Goal: Task Accomplishment & Management: Complete application form

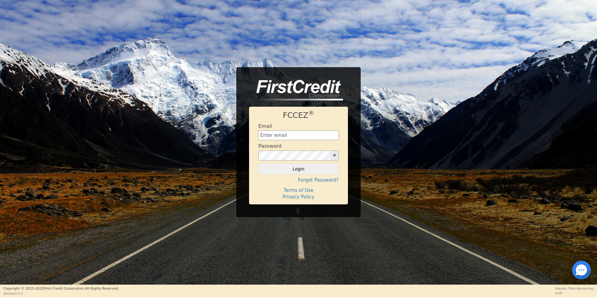
click at [302, 134] on input "text" at bounding box center [298, 135] width 80 height 9
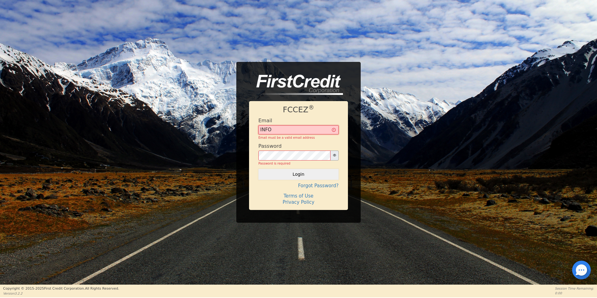
type input "[EMAIL_ADDRESS][DOMAIN_NAME]"
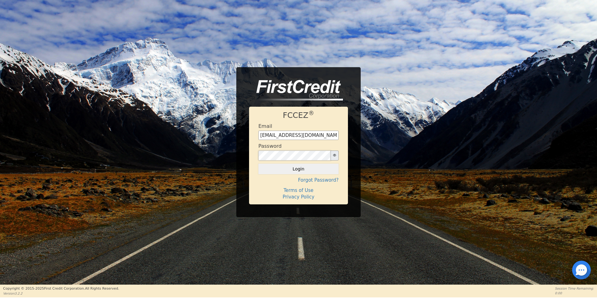
click at [258, 163] on button "Login" at bounding box center [298, 168] width 80 height 11
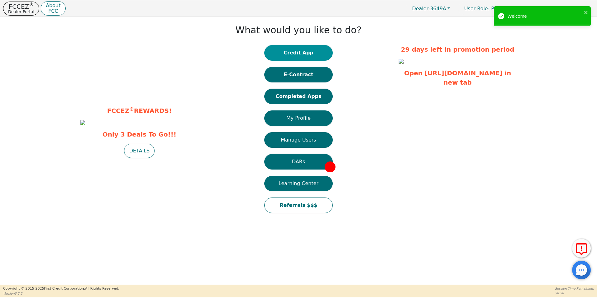
click at [315, 55] on button "Credit App" at bounding box center [298, 53] width 68 height 16
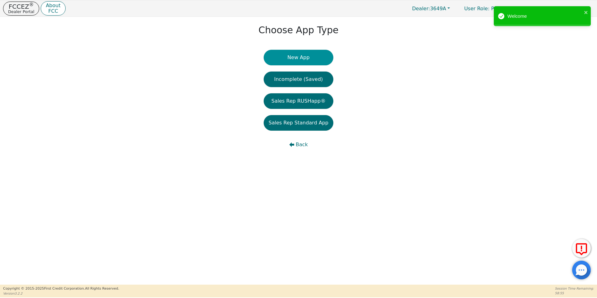
click at [298, 57] on button "New App" at bounding box center [299, 58] width 70 height 16
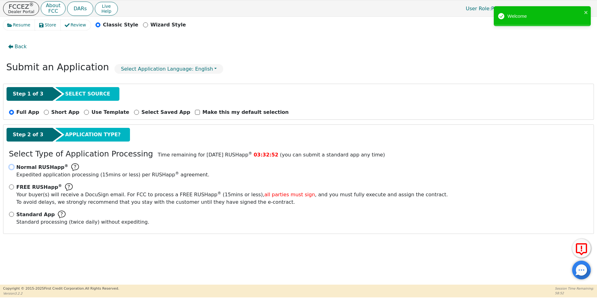
click at [13, 167] on input "Normal RUSHapp ® Expedited application processing ( 15 mins or less) per RUSHap…" at bounding box center [11, 166] width 5 height 5
radio input "true"
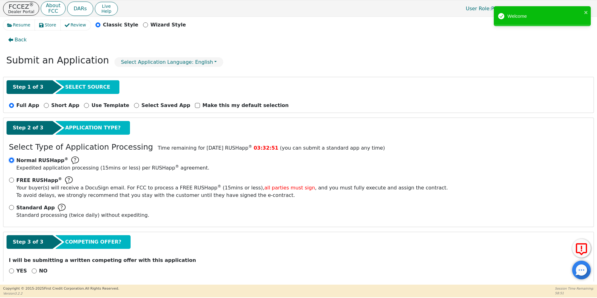
scroll to position [13, 0]
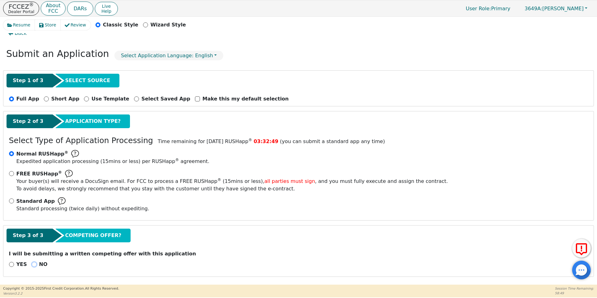
click at [32, 265] on input "NO" at bounding box center [34, 264] width 5 height 5
radio input "true"
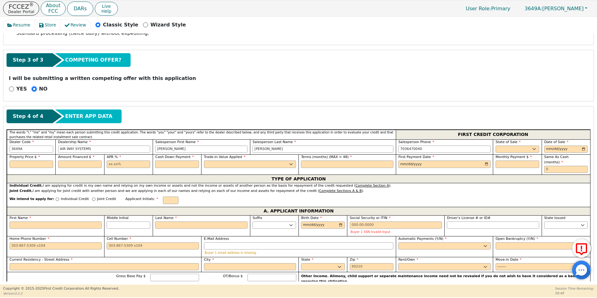
scroll to position [200, 0]
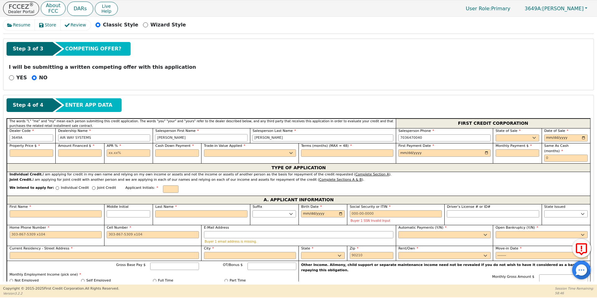
drag, startPoint x: 206, startPoint y: 140, endPoint x: 154, endPoint y: 138, distance: 51.9
click at [155, 138] on input "[PERSON_NAME]" at bounding box center [201, 137] width 92 height 7
type input "[PERSON_NAME]"
type input "p"
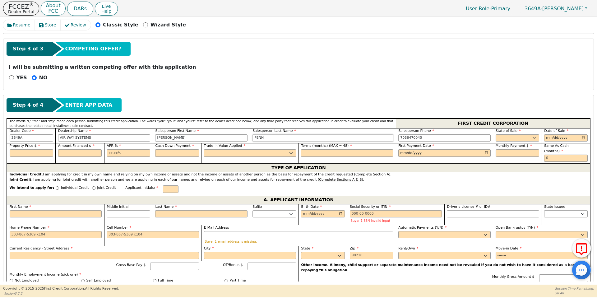
type input "PENN"
type input "[PHONE_NUMBER]"
click at [528, 137] on select "AK AL AR AZ CA CO CT DC DE FL [GEOGRAPHIC_DATA] HI IA ID IL IN KS [GEOGRAPHIC_D…" at bounding box center [517, 137] width 44 height 7
select select "VA"
click at [495, 134] on select "AK AL AR AZ CA CO CT DC DE FL [GEOGRAPHIC_DATA] HI IA ID IL IN KS [GEOGRAPHIC_D…" at bounding box center [517, 137] width 44 height 7
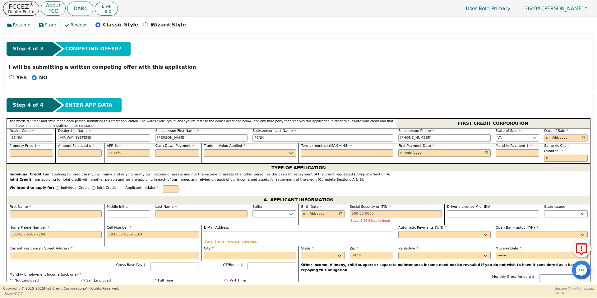
click at [552, 138] on input "date" at bounding box center [566, 137] width 44 height 7
click at [582, 137] on input "date" at bounding box center [566, 137] width 44 height 7
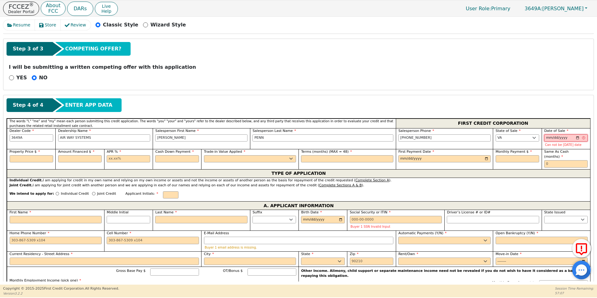
type input "[DATE]"
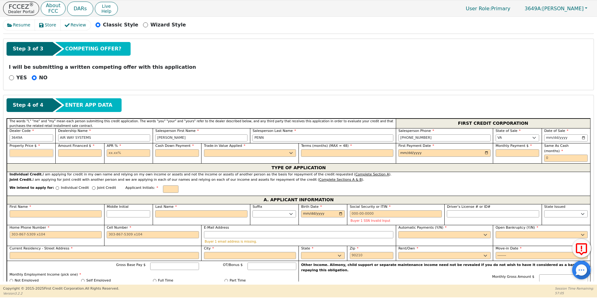
click at [37, 153] on input "text" at bounding box center [32, 152] width 44 height 7
type input "4709.57"
click at [66, 154] on input "text" at bounding box center [80, 152] width 44 height 7
type input "4409.57"
click at [119, 154] on input "text" at bounding box center [129, 152] width 44 height 7
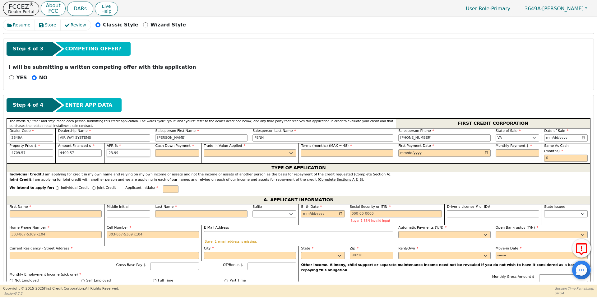
type input "23.99"
click at [165, 151] on input "text" at bounding box center [177, 152] width 44 height 7
type input "300.00"
click at [236, 154] on select "Yes No" at bounding box center [250, 152] width 92 height 7
select select "n"
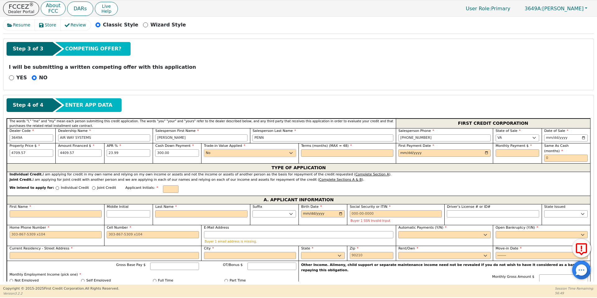
click at [204, 149] on select "Yes No" at bounding box center [250, 152] width 92 height 7
click at [312, 151] on input "text" at bounding box center [347, 152] width 92 height 7
type input "48"
click at [412, 151] on input "date" at bounding box center [444, 152] width 92 height 7
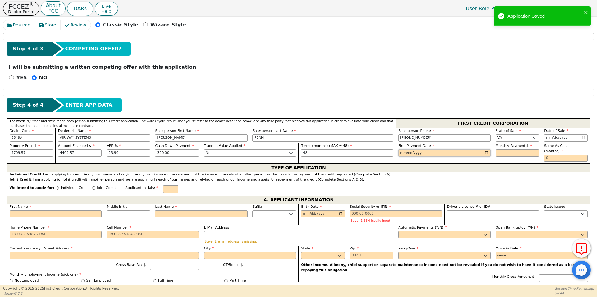
click at [485, 152] on input "date" at bounding box center [444, 152] width 92 height 7
type input "[DATE]"
click at [525, 153] on input "text" at bounding box center [517, 152] width 44 height 7
type input "143.74"
click at [548, 154] on input "text" at bounding box center [566, 157] width 44 height 7
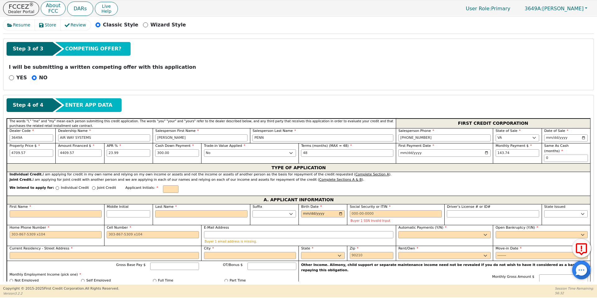
type input "0"
click at [56, 186] on input "Individual Credit" at bounding box center [57, 187] width 3 height 3
radio input "true"
click at [163, 185] on input "text" at bounding box center [171, 188] width 16 height 7
type input "h"
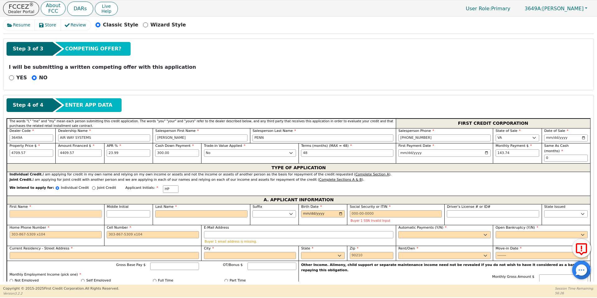
type input "H"
type input "HO"
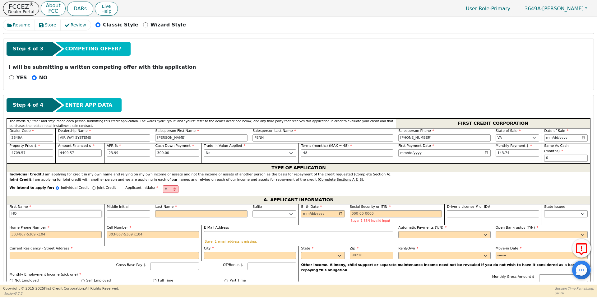
type input "HOW"
type input "HOWA"
type input "HOWAR"
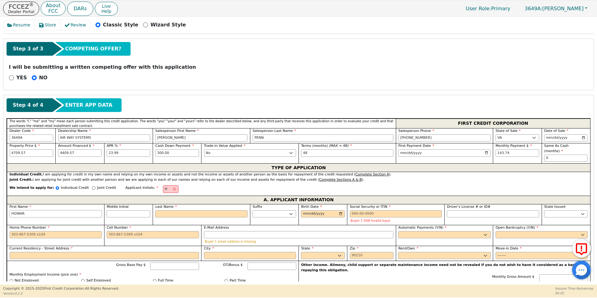
type input "HOWAR"
type input "[PERSON_NAME]"
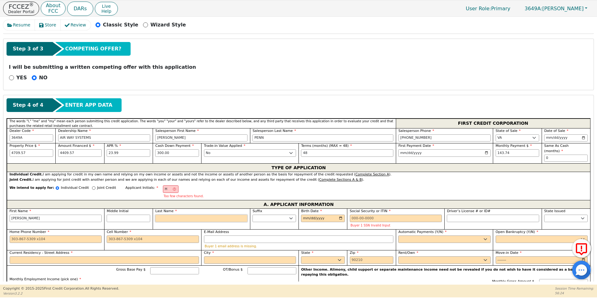
type input "HP"
type input "P"
type input "[PERSON_NAME]"
type input "PO"
type input "[PERSON_NAME]"
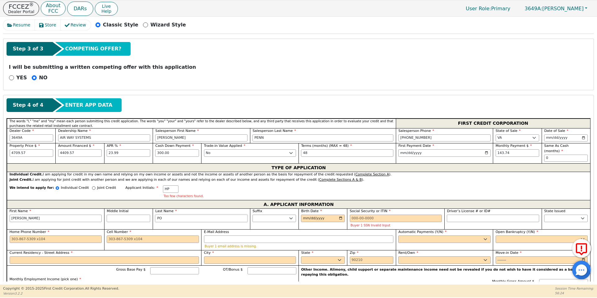
type input "POW"
type input "[PERSON_NAME]"
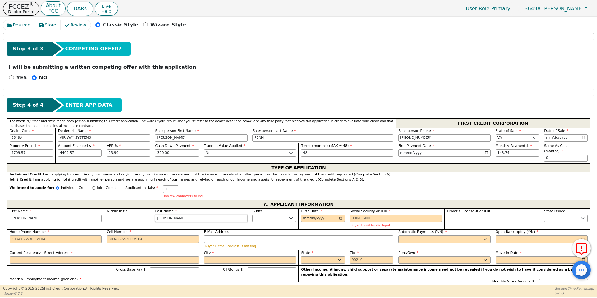
type input "[PERSON_NAME]"
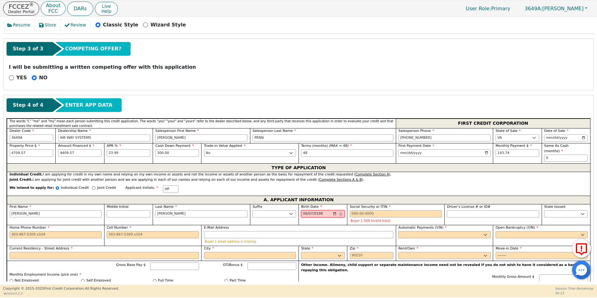
type input "[DATE]"
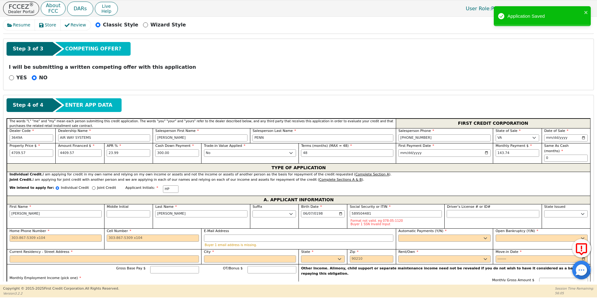
type input "***-**-4481"
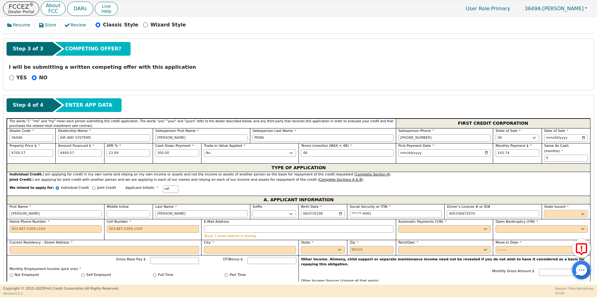
type input "**********"
click at [573, 210] on select "AK AL AR AZ CA CO CT DC DE FL [GEOGRAPHIC_DATA] HI IA ID IL IN KS [GEOGRAPHIC_D…" at bounding box center [566, 213] width 44 height 7
select select "IL"
click at [544, 210] on select "AK AL AR AZ CA CO CT DC DE FL [GEOGRAPHIC_DATA] HI IA ID IL IN KS [GEOGRAPHIC_D…" at bounding box center [566, 213] width 44 height 7
click at [141, 226] on input "Cell Number" at bounding box center [153, 228] width 92 height 7
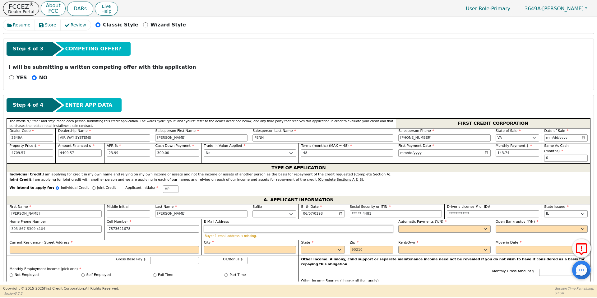
type input "[PHONE_NUMBER]"
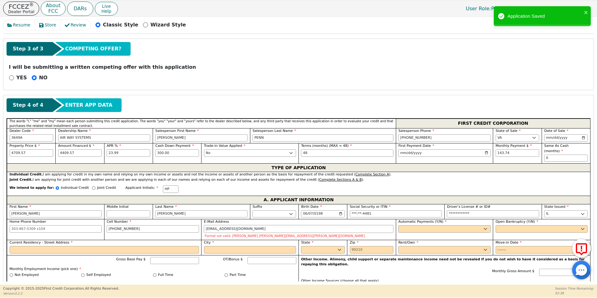
type input "[EMAIL_ADDRESS][DOMAIN_NAME]"
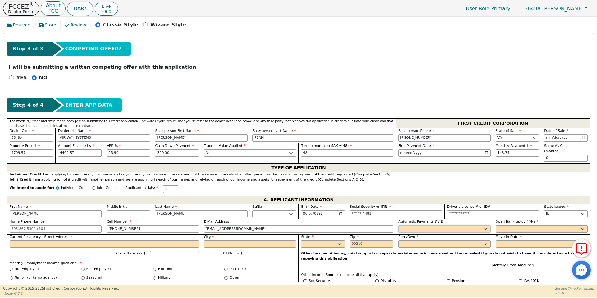
click at [402, 225] on select "Yes No" at bounding box center [444, 228] width 92 height 7
select select "y"
click at [398, 225] on select "Yes No" at bounding box center [444, 228] width 92 height 7
type input "[PERSON_NAME]"
click at [496, 225] on select "Yes No" at bounding box center [541, 228] width 92 height 7
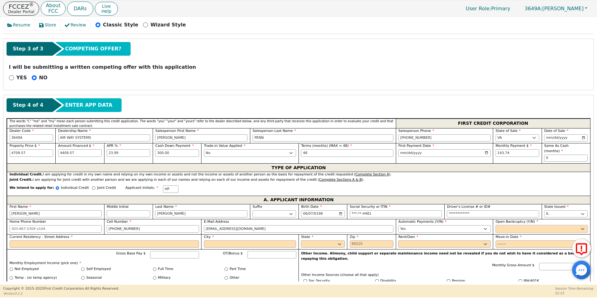
select select "n"
click at [495, 225] on select "Yes No" at bounding box center [541, 228] width 92 height 7
click at [125, 240] on input "Current Residency - Street Address" at bounding box center [104, 243] width 189 height 7
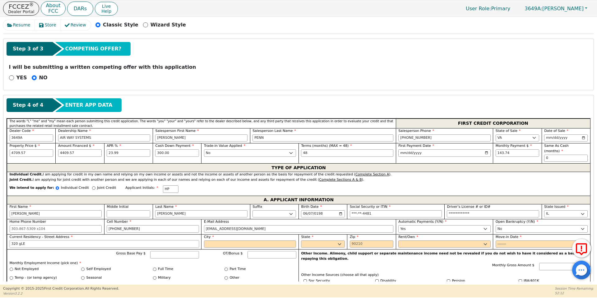
type input "[STREET_ADDRESS]"
click at [216, 240] on input "City" at bounding box center [250, 243] width 92 height 7
type input "n"
type input "[GEOGRAPHIC_DATA]"
select select "VA"
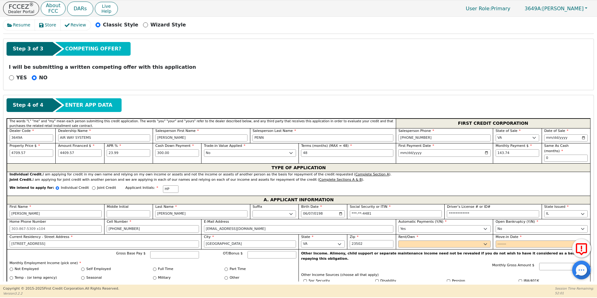
type input "23502"
select select "Own"
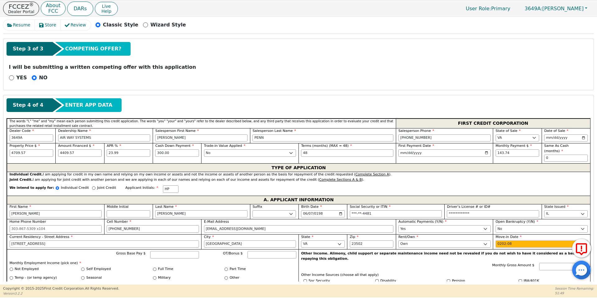
type input "2022-08"
click at [167, 251] on input "Gross Base Pay $" at bounding box center [174, 254] width 49 height 7
type input "6000.00"
click at [153, 267] on input "Full Time" at bounding box center [154, 268] width 3 height 3
radio input "true"
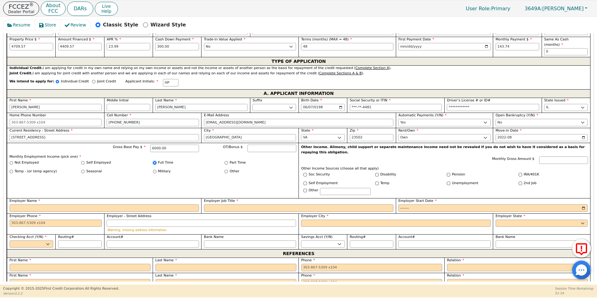
scroll to position [324, 0]
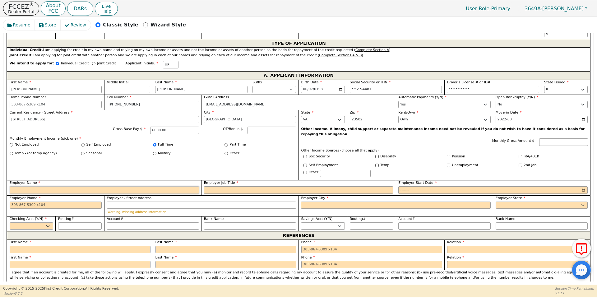
click at [30, 186] on input "Employer Name" at bounding box center [104, 189] width 189 height 7
type input "b"
type input "BRAND"
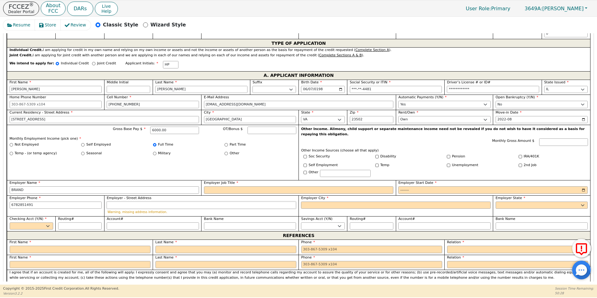
type input "[PHONE_NUMBER]"
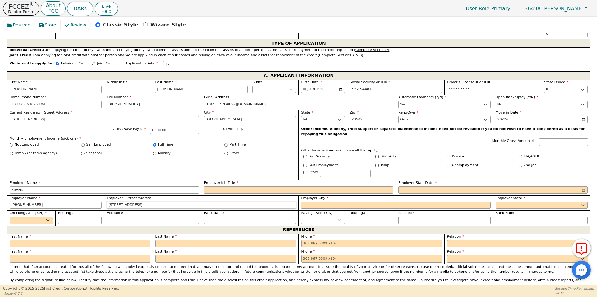
type input "[STREET_ADDRESS]"
type input "[GEOGRAPHIC_DATA]"
select select "GA"
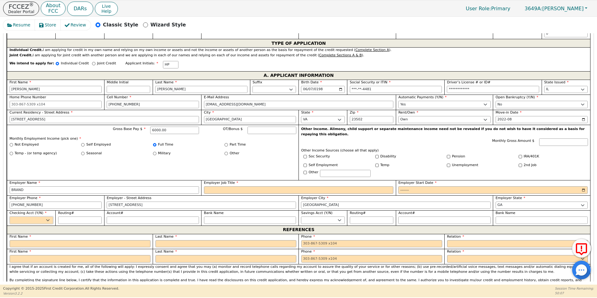
select select "y"
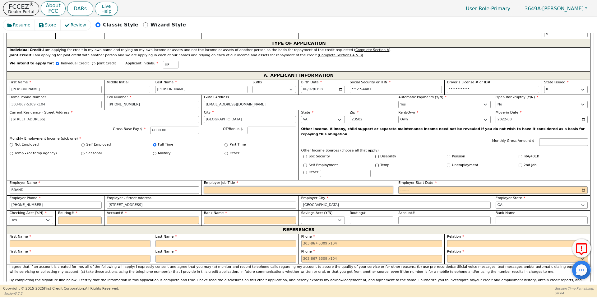
click at [226, 186] on input "Employer Job Title" at bounding box center [298, 189] width 189 height 7
type input "t"
type input "TRACE ENGINEER"
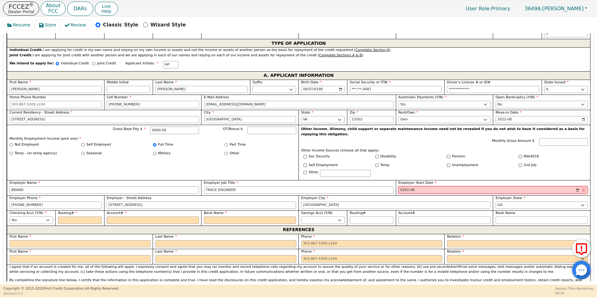
type input "2022-08"
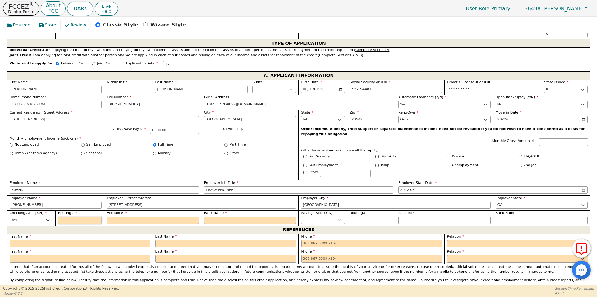
type input "0"
type input "*"
type input "03"
type input "**"
type input "031"
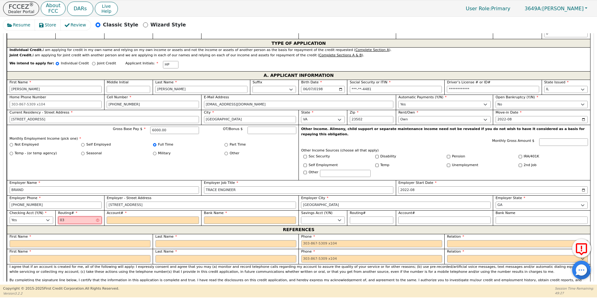
type input "***"
type input "0311"
type input "****"
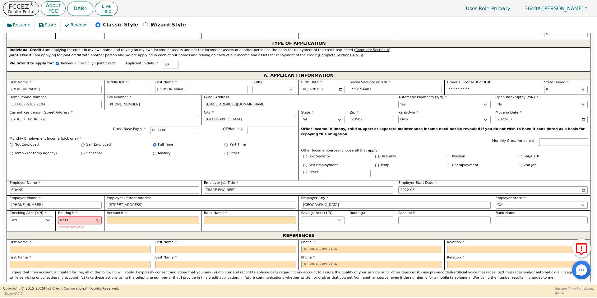
type input "03110"
type input "*****"
type input "031101"
type input "******"
type input "0311012"
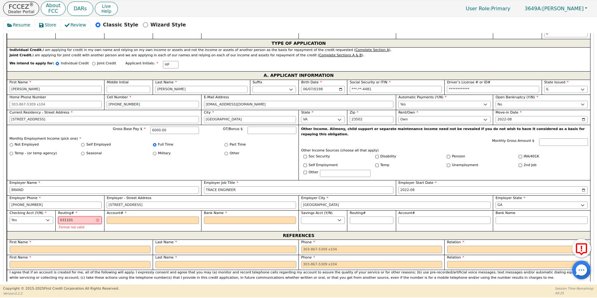
type input "*******"
type input "03110127"
type input "********"
type input "031101279"
type input "*********"
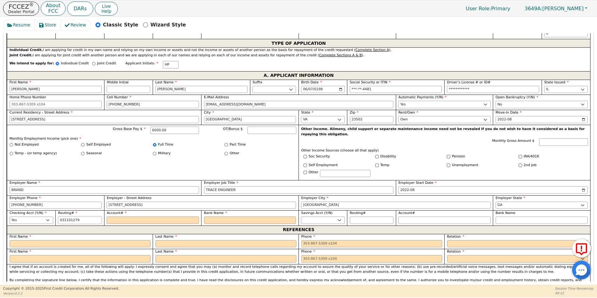
click at [84, 216] on input "031101279" at bounding box center [80, 219] width 44 height 7
drag, startPoint x: 84, startPoint y: 208, endPoint x: 56, endPoint y: 208, distance: 27.7
click at [56, 210] on div "Routing# [US_BANK_ROUTING_MICR]" at bounding box center [79, 217] width 48 height 15
type input "0"
type input "*"
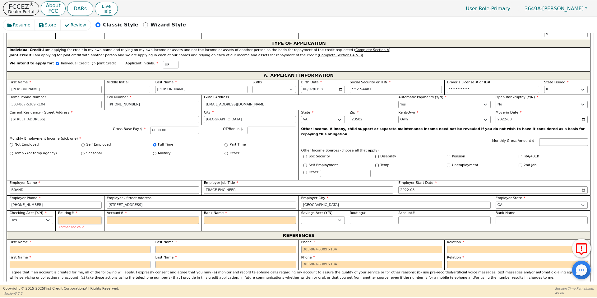
type input "1"
type input "*"
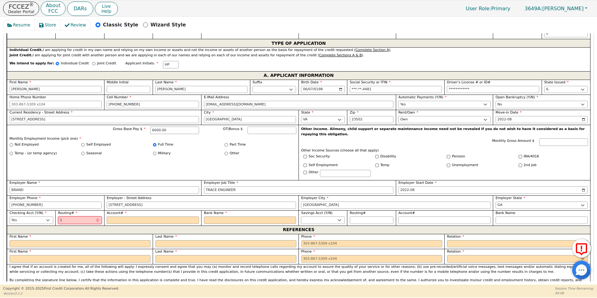
type input "10"
type input "**"
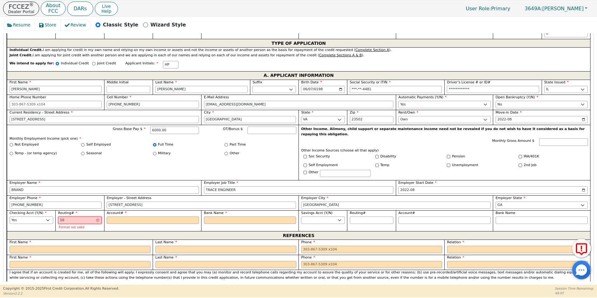
type input "103"
type input "***"
type input "1031"
type input "****"
type input "10310"
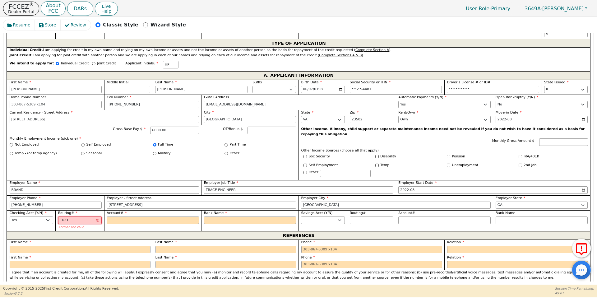
type input "*****"
type input "103100"
type input "******"
type input "1031001"
type input "*******"
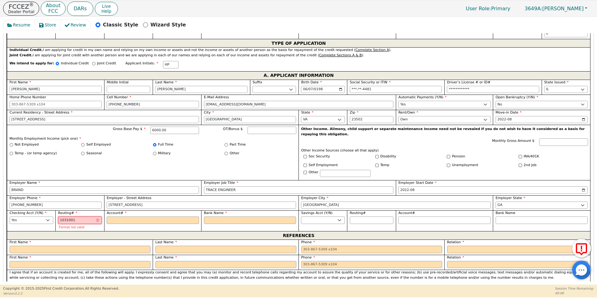
type input "10310019"
type input "********"
type input "103100195"
type input "*********"
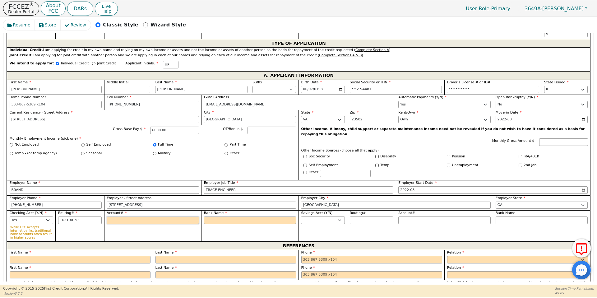
type input "*********"
type input "2"
type input "*"
type input "23"
type input "**"
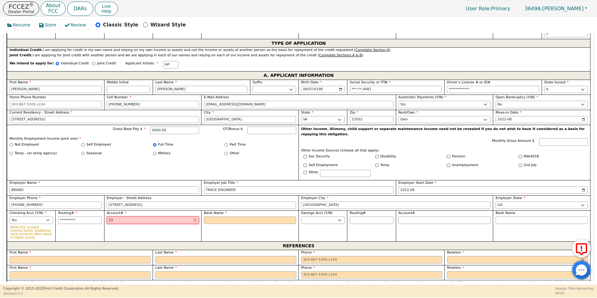
type input "237"
type input "***"
type input "2371"
type input "****"
type input "23712"
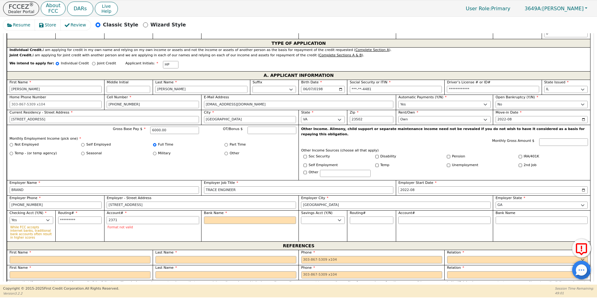
type input "*****"
type input "237123"
type input "******"
type input "2371239"
type input "*******"
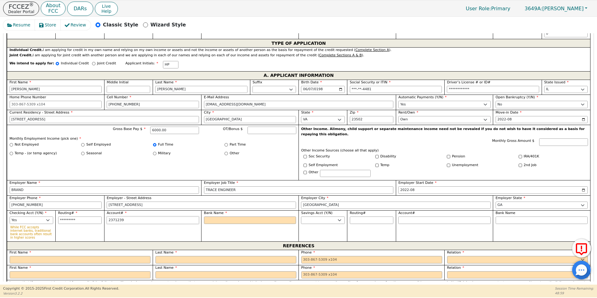
type input "23712397"
type input "********"
type input "237123970"
type input "*********"
type input "2371239703"
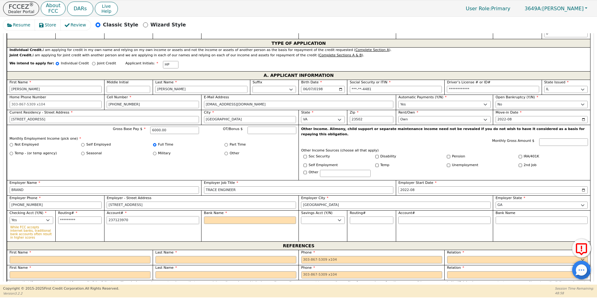
type input "**********"
type input "23712397034"
type input "**********"
type input "237123970343"
type input "**********"
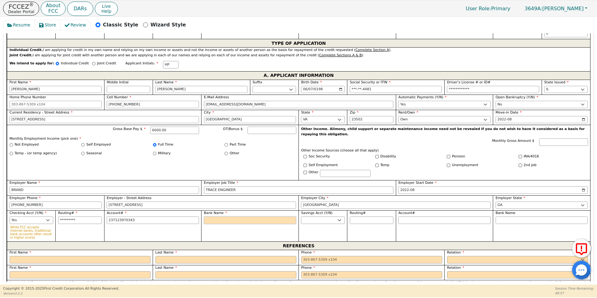
type input "**********"
type input "b"
type input "bA"
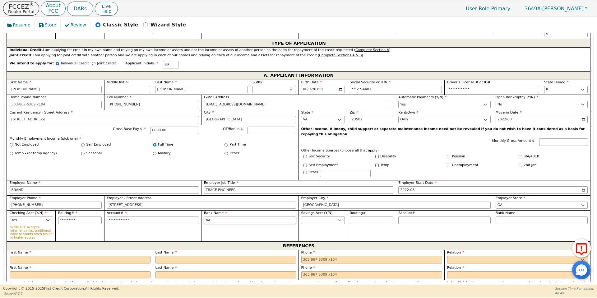
type input "bAN"
type input "bANC"
type input "bANCO"
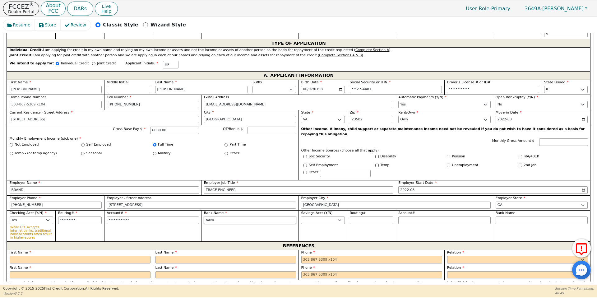
type input "bANCO"
type input "bANCOP"
type input "bANCOPR"
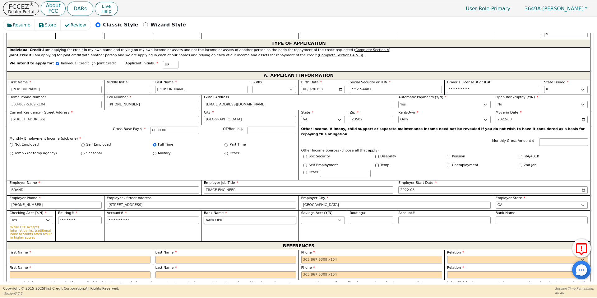
type input "bANCOP"
type input "bANCO"
type input "bANC"
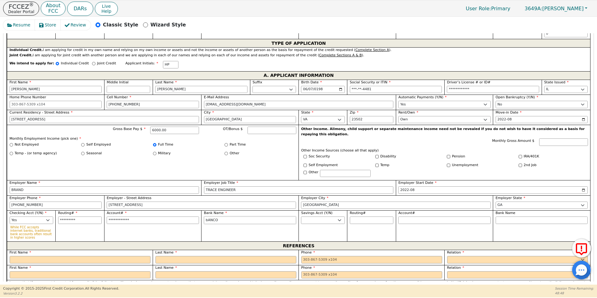
type input "bANC"
type input "bAN"
type input "bA"
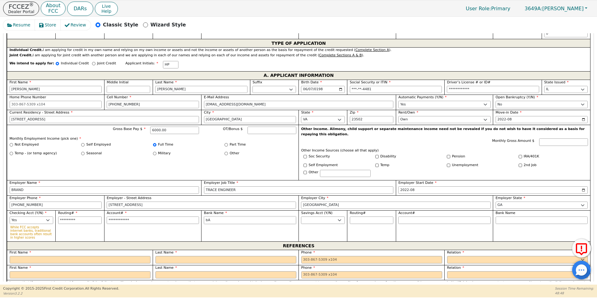
type input "b"
type input "B"
type input "BA"
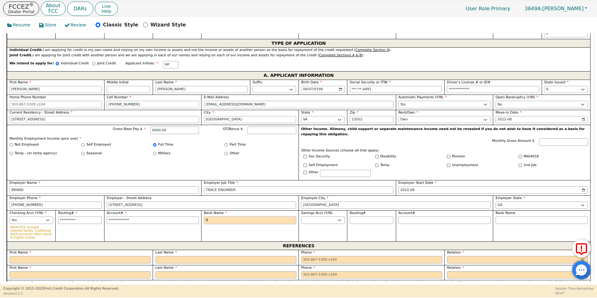
type input "BA"
type input "BAN"
type input "BANC"
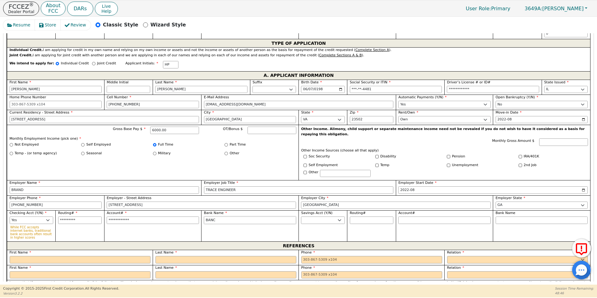
type input "BANCO"
type input "BANCOR"
type input "BANCORP"
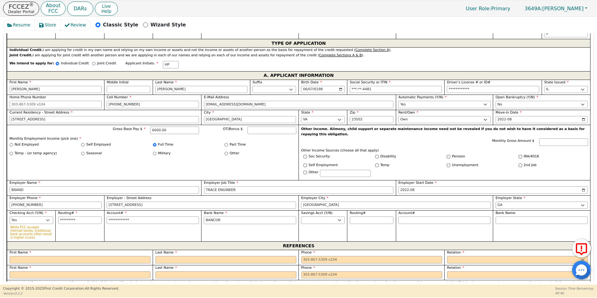
type input "BANCORP"
select select "n"
type input "c"
type input "CRYSTAL"
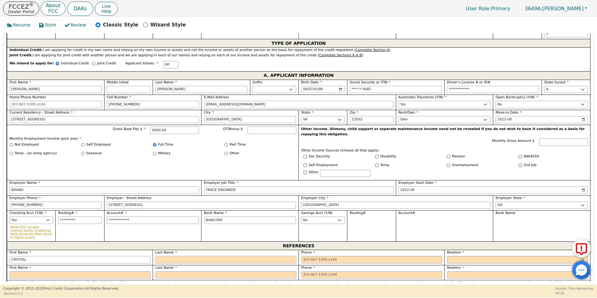
click at [165, 256] on input "text" at bounding box center [225, 259] width 141 height 7
type input "LAWS"
click at [314, 256] on input "tel" at bounding box center [371, 259] width 141 height 7
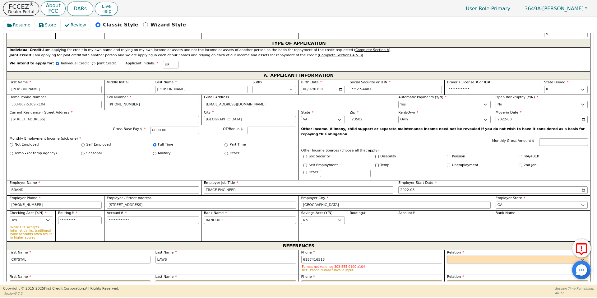
type input "[PHONE_NUMBER]"
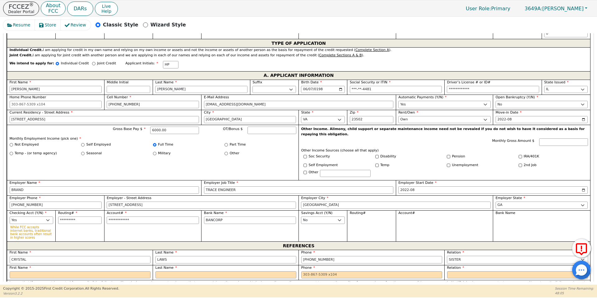
click at [468, 256] on select "FATHER MOTHER SISTER BROTHER DAUGHTER SON CO-WORKER NEIGHBOR FRIEND COUSIN G-MO…" at bounding box center [517, 259] width 141 height 7
select select "S-I-L"
click at [447, 256] on select "FATHER MOTHER SISTER BROTHER DAUGHTER SON CO-WORKER NEIGHBOR FRIEND COUSIN G-MO…" at bounding box center [517, 259] width 141 height 7
click at [127, 271] on input "text" at bounding box center [80, 274] width 141 height 7
type input "[PERSON_NAME]"
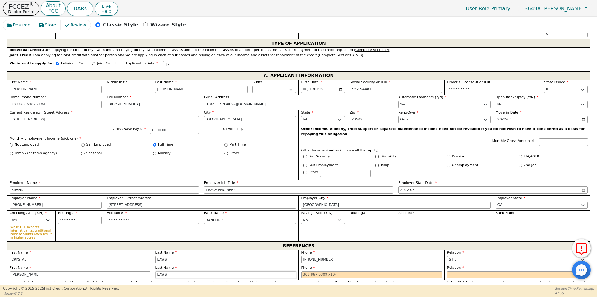
type input "LAWS"
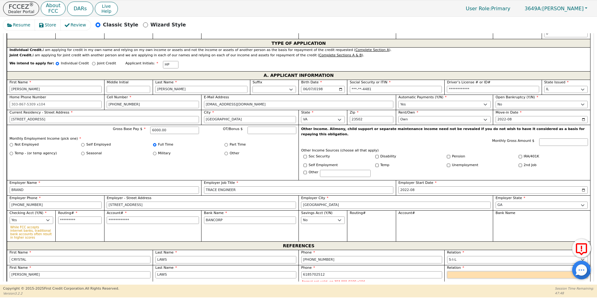
type input "[PHONE_NUMBER]"
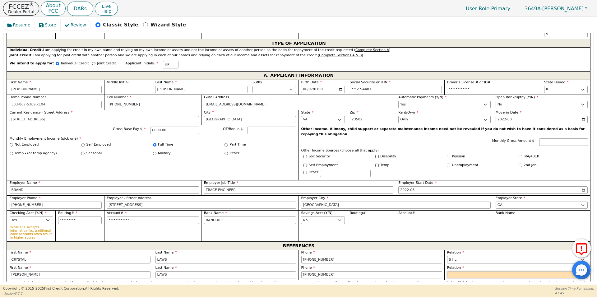
click at [462, 271] on select "FATHER MOTHER SISTER BROTHER DAUGHTER SON CO-WORKER NEIGHBOR FRIEND COUSIN G-MO…" at bounding box center [517, 274] width 141 height 7
select select "B-I-L"
click at [447, 271] on select "FATHER MOTHER SISTER BROTHER DAUGHTER SON CO-WORKER NEIGHBOR FRIEND COUSIN G-MO…" at bounding box center [517, 274] width 141 height 7
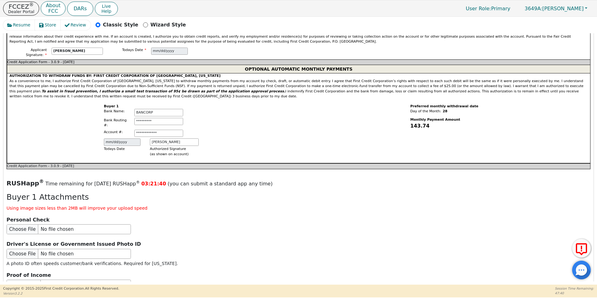
scroll to position [635, 0]
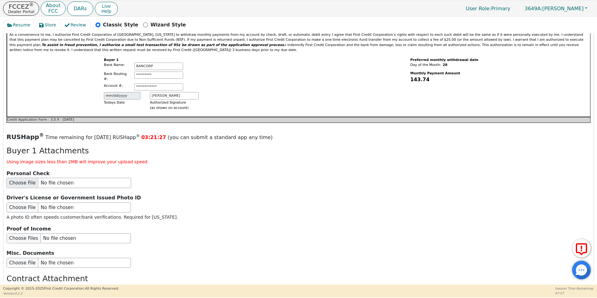
click at [17, 178] on input "file" at bounding box center [69, 183] width 124 height 10
type input "C:\fakepath\H [PERSON_NAME] Bank Statement.pdf"
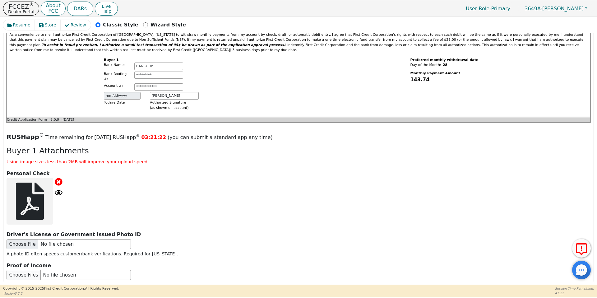
click at [17, 192] on icon at bounding box center [30, 200] width 28 height 37
click at [20, 239] on input "file" at bounding box center [69, 244] width 124 height 10
type input "C:\fakepath\IMG_0554.jpeg"
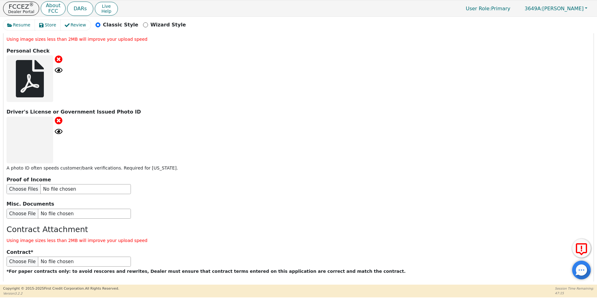
scroll to position [759, 0]
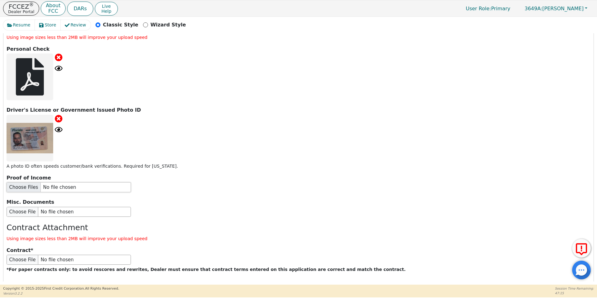
click at [20, 182] on input "file" at bounding box center [69, 187] width 124 height 10
type input "C:\fakepath\H [PERSON_NAME] Paystub.pdf"
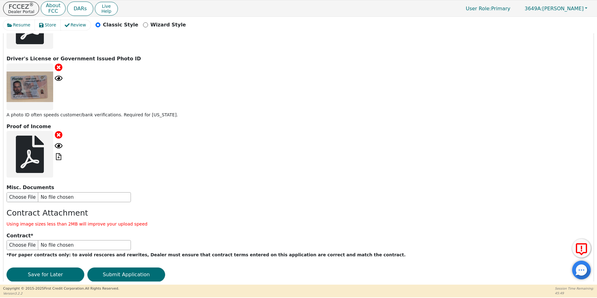
scroll to position [812, 0]
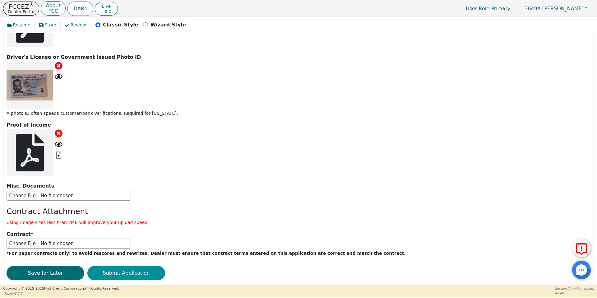
click at [147, 266] on button "Submit Application" at bounding box center [126, 273] width 78 height 14
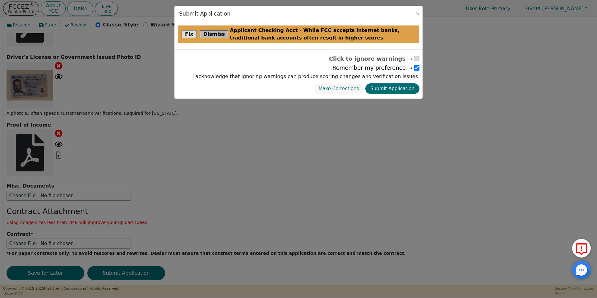
click at [219, 35] on button "Dismiss" at bounding box center [214, 34] width 29 height 8
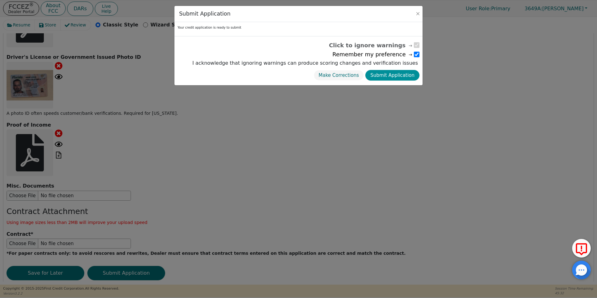
click at [386, 76] on button "Submit Application" at bounding box center [392, 75] width 54 height 11
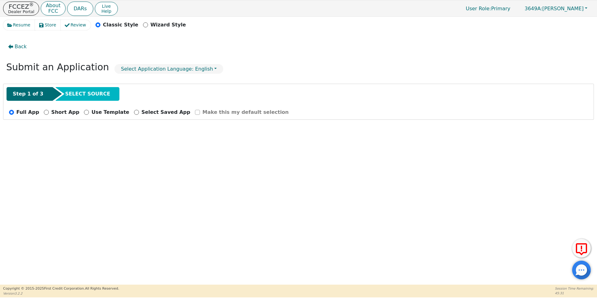
radio input "false"
click at [23, 7] on p "FCCEZ ®" at bounding box center [21, 6] width 26 height 6
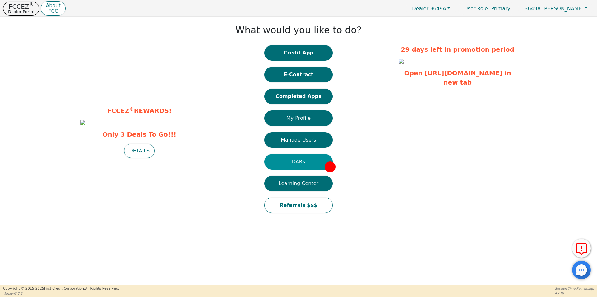
click at [307, 162] on button "DARs" at bounding box center [298, 162] width 68 height 16
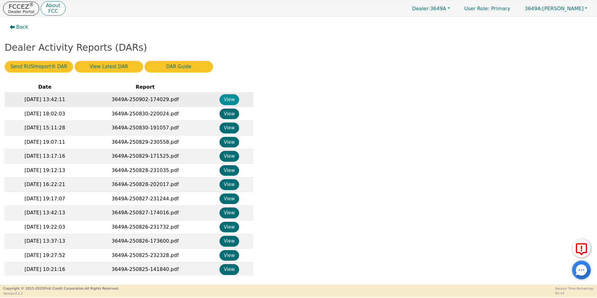
click at [233, 96] on button "View" at bounding box center [229, 99] width 20 height 11
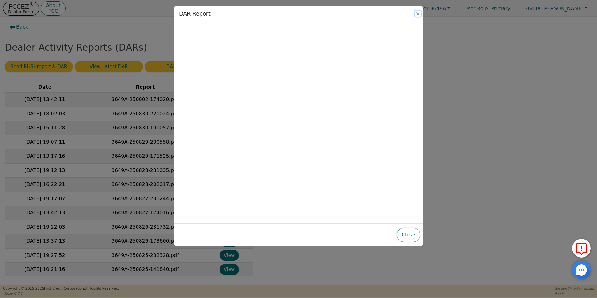
click at [419, 13] on button "Close" at bounding box center [418, 14] width 6 height 6
